Goal: Task Accomplishment & Management: Manage account settings

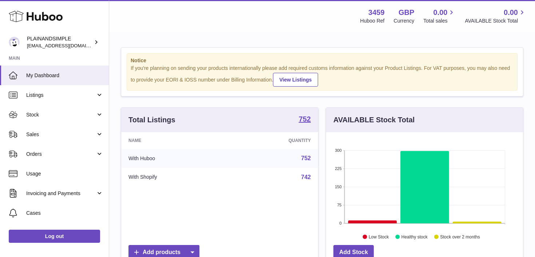
scroll to position [2, 0]
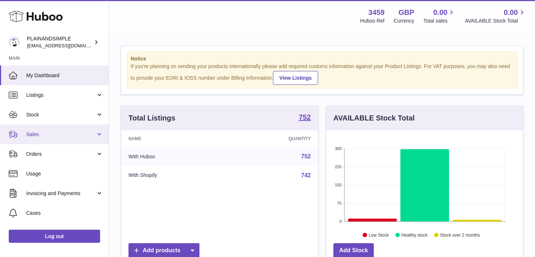
click at [96, 134] on link "Sales" at bounding box center [54, 135] width 109 height 20
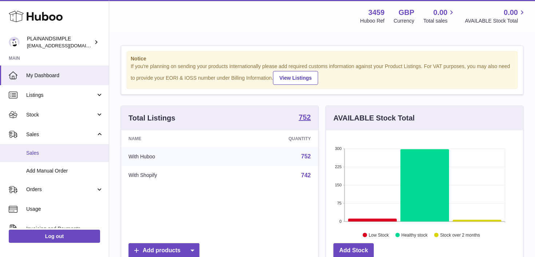
click at [78, 152] on span "Sales" at bounding box center [64, 153] width 77 height 7
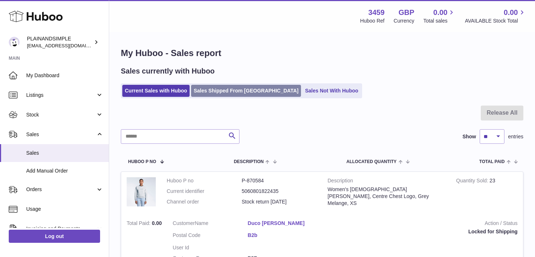
click at [206, 91] on link "Sales Shipped From [GEOGRAPHIC_DATA]" at bounding box center [246, 91] width 110 height 12
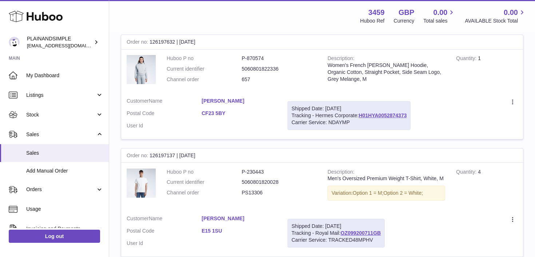
scroll to position [465, 0]
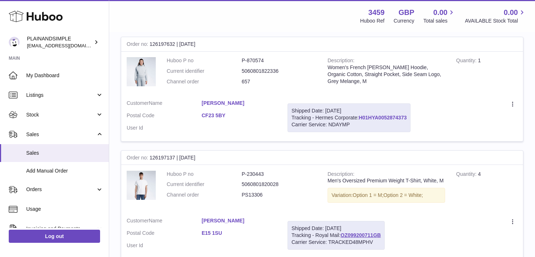
click at [398, 117] on link "H01HYA0052874373" at bounding box center [383, 118] width 48 height 6
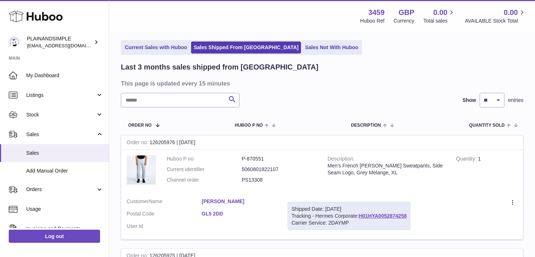
scroll to position [0, 0]
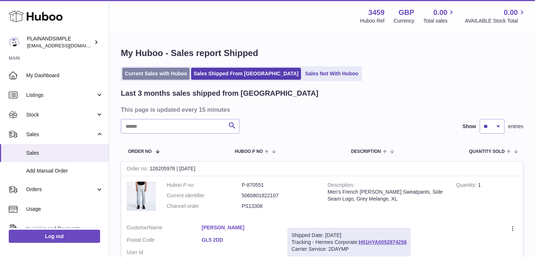
click at [154, 72] on link "Current Sales with Huboo" at bounding box center [155, 74] width 67 height 12
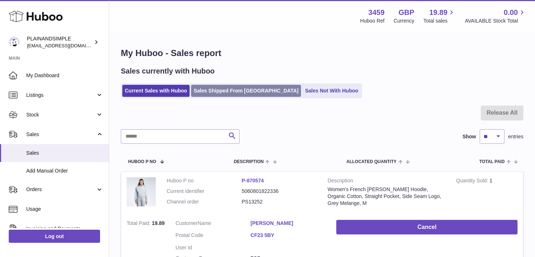
click at [217, 91] on link "Sales Shipped From [GEOGRAPHIC_DATA]" at bounding box center [246, 91] width 110 height 12
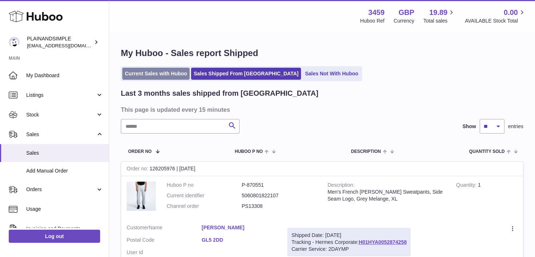
click at [173, 72] on link "Current Sales with Huboo" at bounding box center [155, 74] width 67 height 12
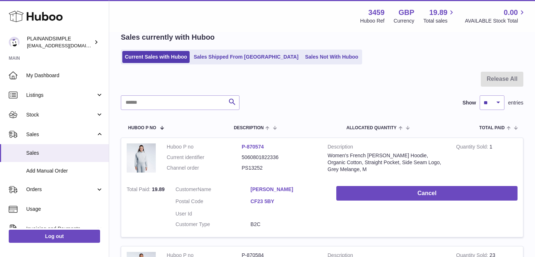
scroll to position [36, 0]
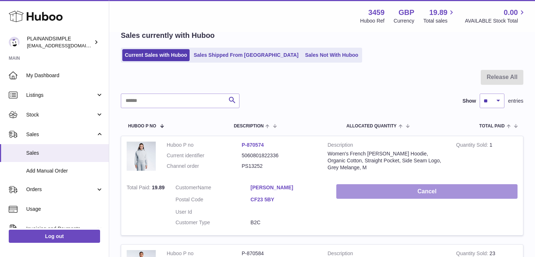
click at [386, 189] on button "Cancel" at bounding box center [427, 191] width 181 height 15
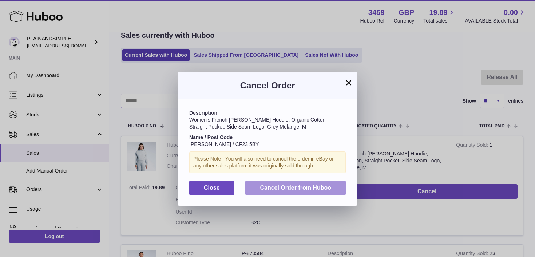
click at [318, 185] on span "Cancel Order from Huboo" at bounding box center [295, 188] width 71 height 6
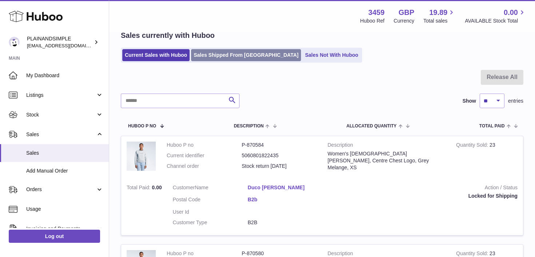
click at [228, 59] on link "Sales Shipped From [GEOGRAPHIC_DATA]" at bounding box center [246, 55] width 110 height 12
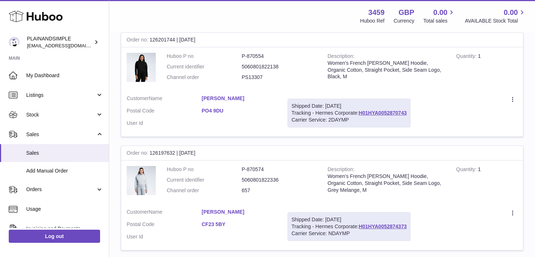
scroll to position [366, 0]
